Goal: Download file/media: Download file/media

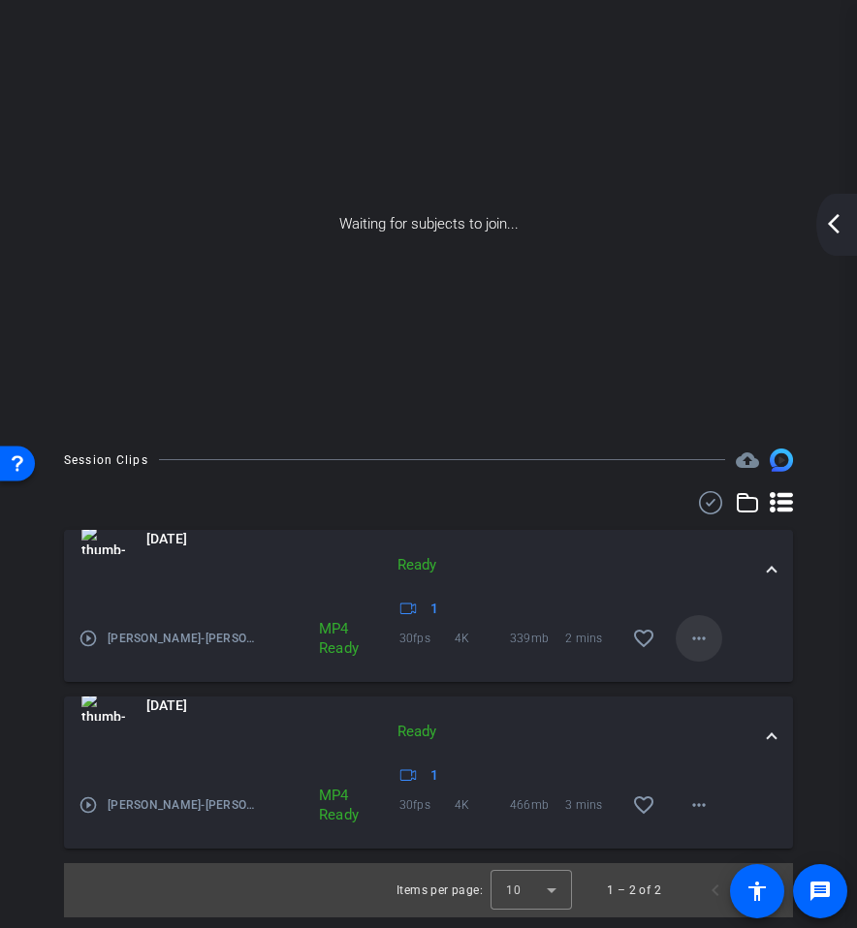
click at [695, 649] on mat-icon "more_horiz" at bounding box center [698, 638] width 23 height 23
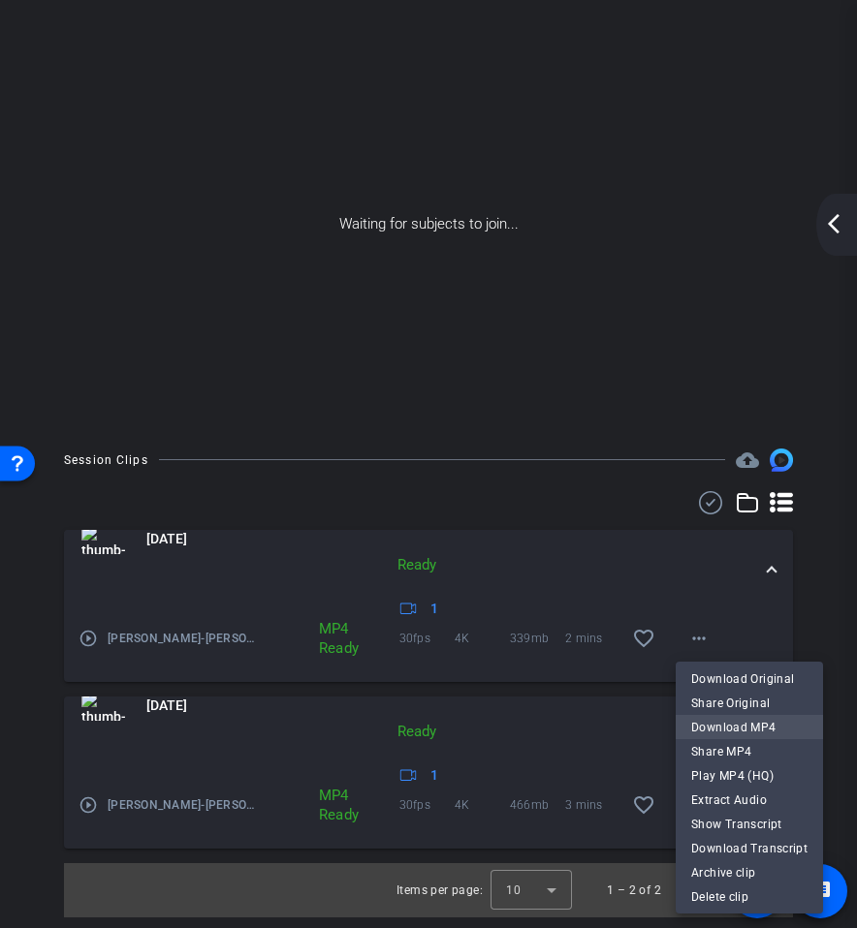
click at [721, 720] on span "Download MP4" at bounding box center [749, 727] width 116 height 23
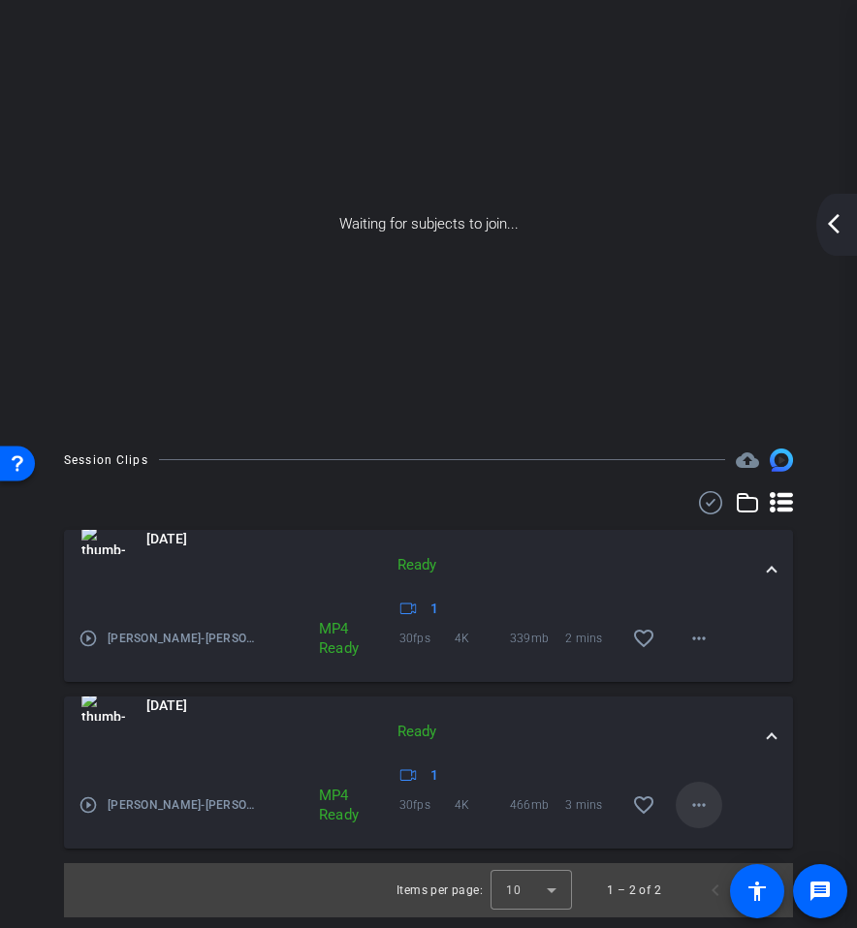
click at [691, 815] on mat-icon "more_horiz" at bounding box center [698, 805] width 23 height 23
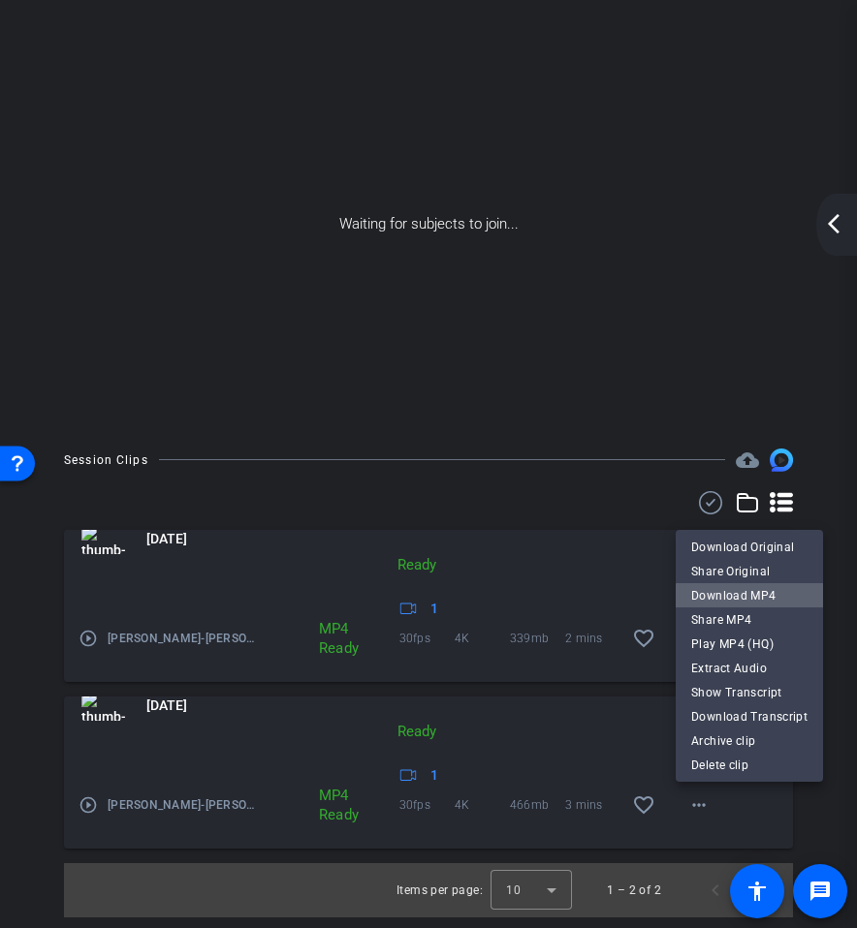
click at [777, 599] on span "Download MP4" at bounding box center [749, 595] width 116 height 23
